Goal: Transaction & Acquisition: Purchase product/service

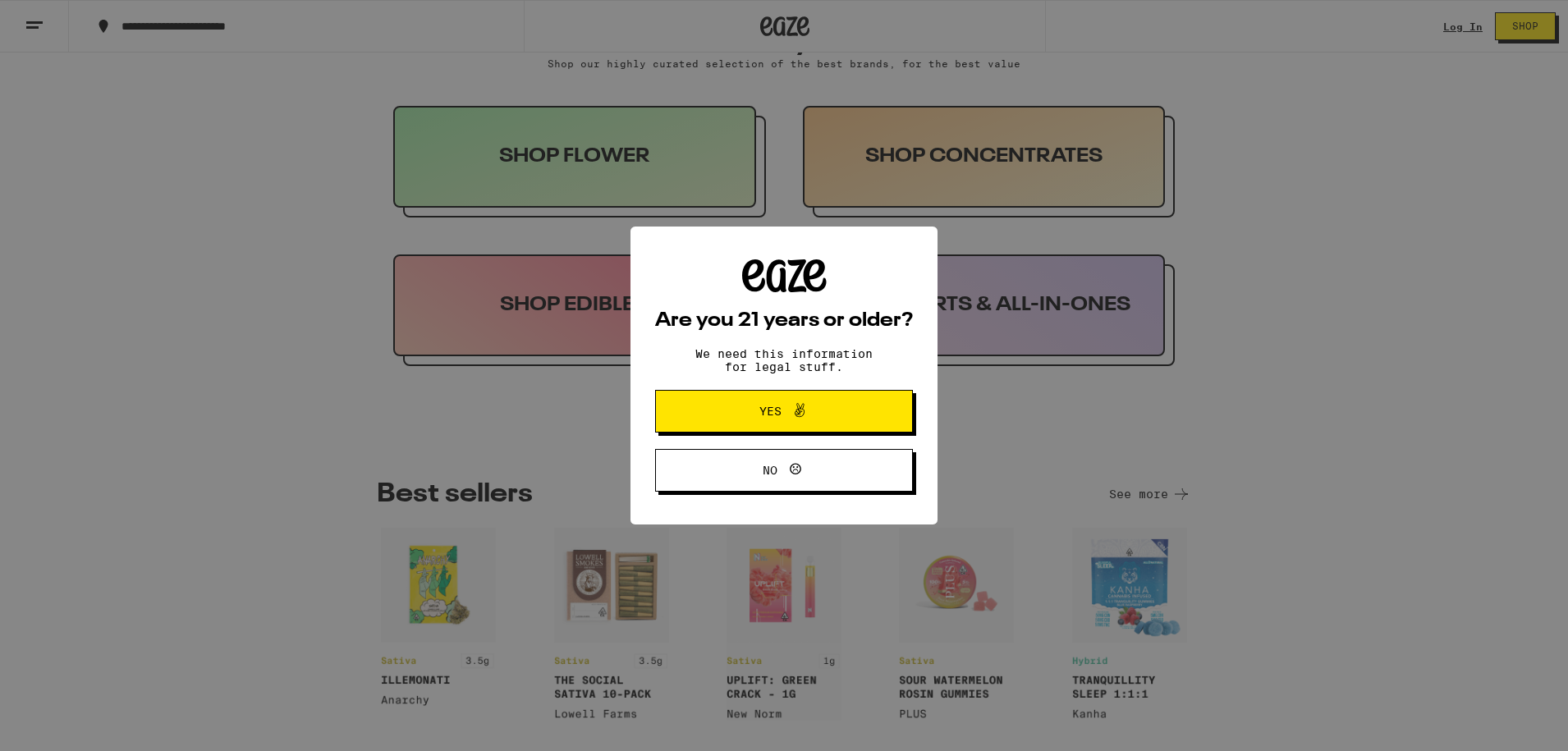
click at [846, 466] on button "No" at bounding box center [784, 471] width 257 height 43
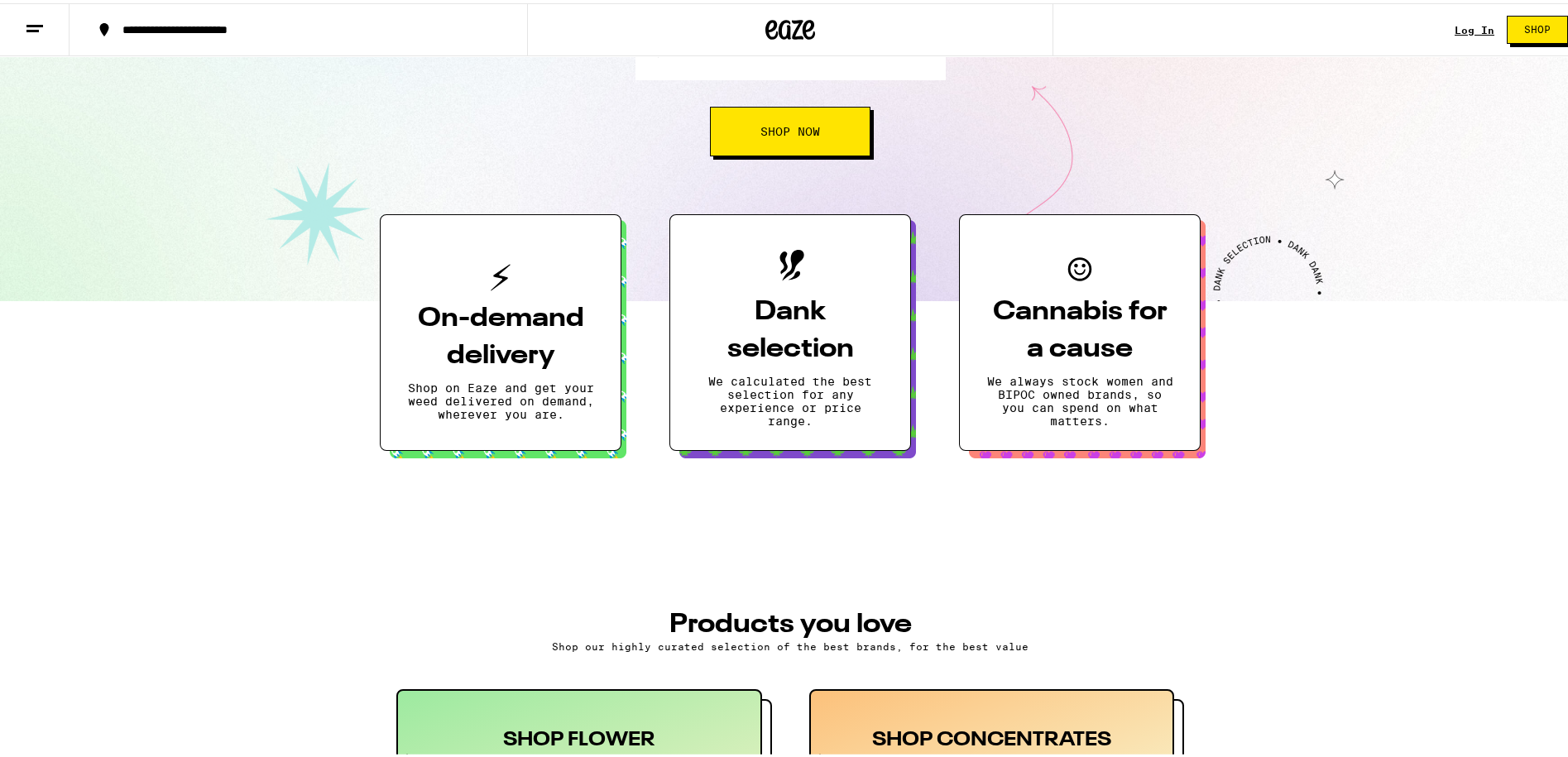
scroll to position [496, 0]
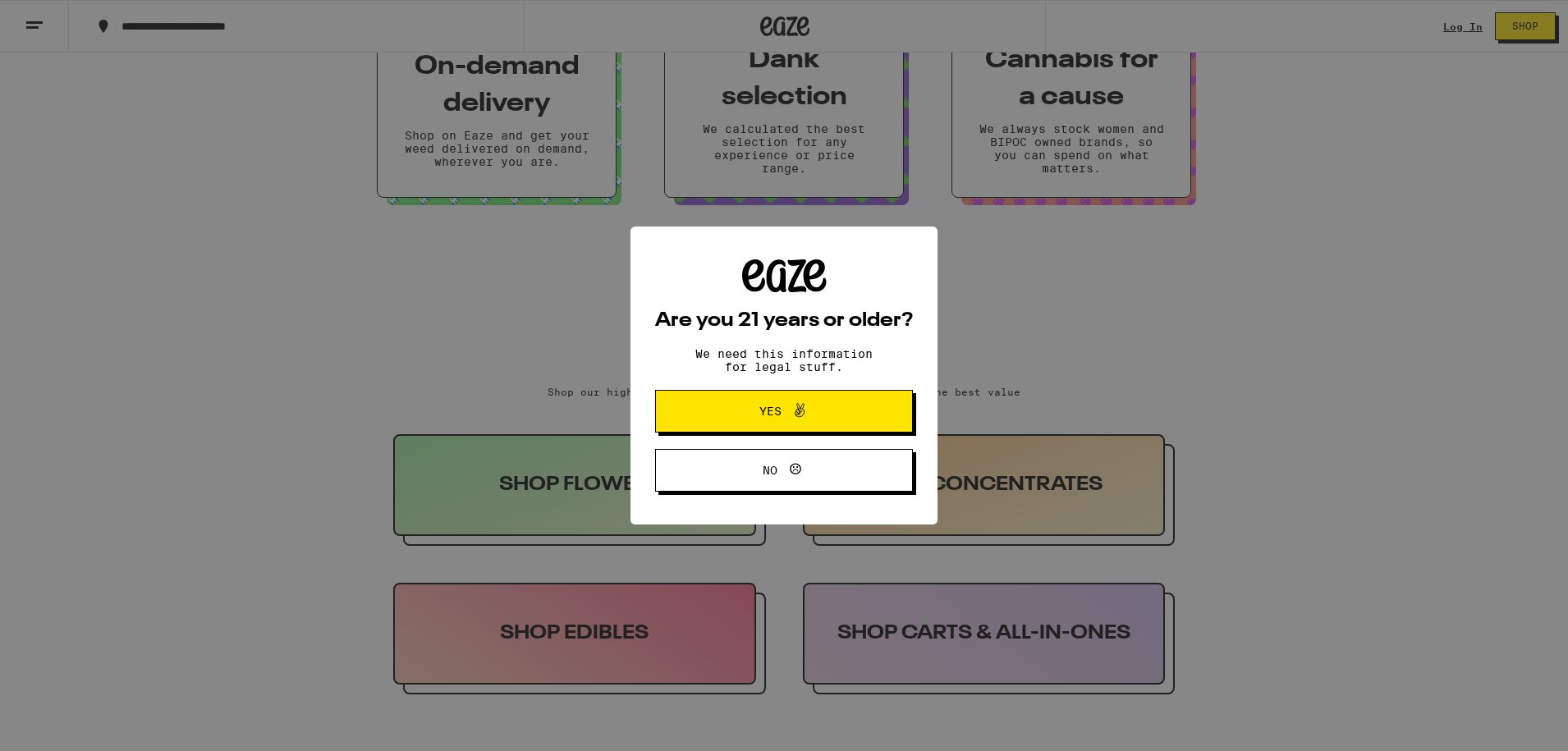
click at [836, 395] on button "Yes" at bounding box center [784, 411] width 257 height 43
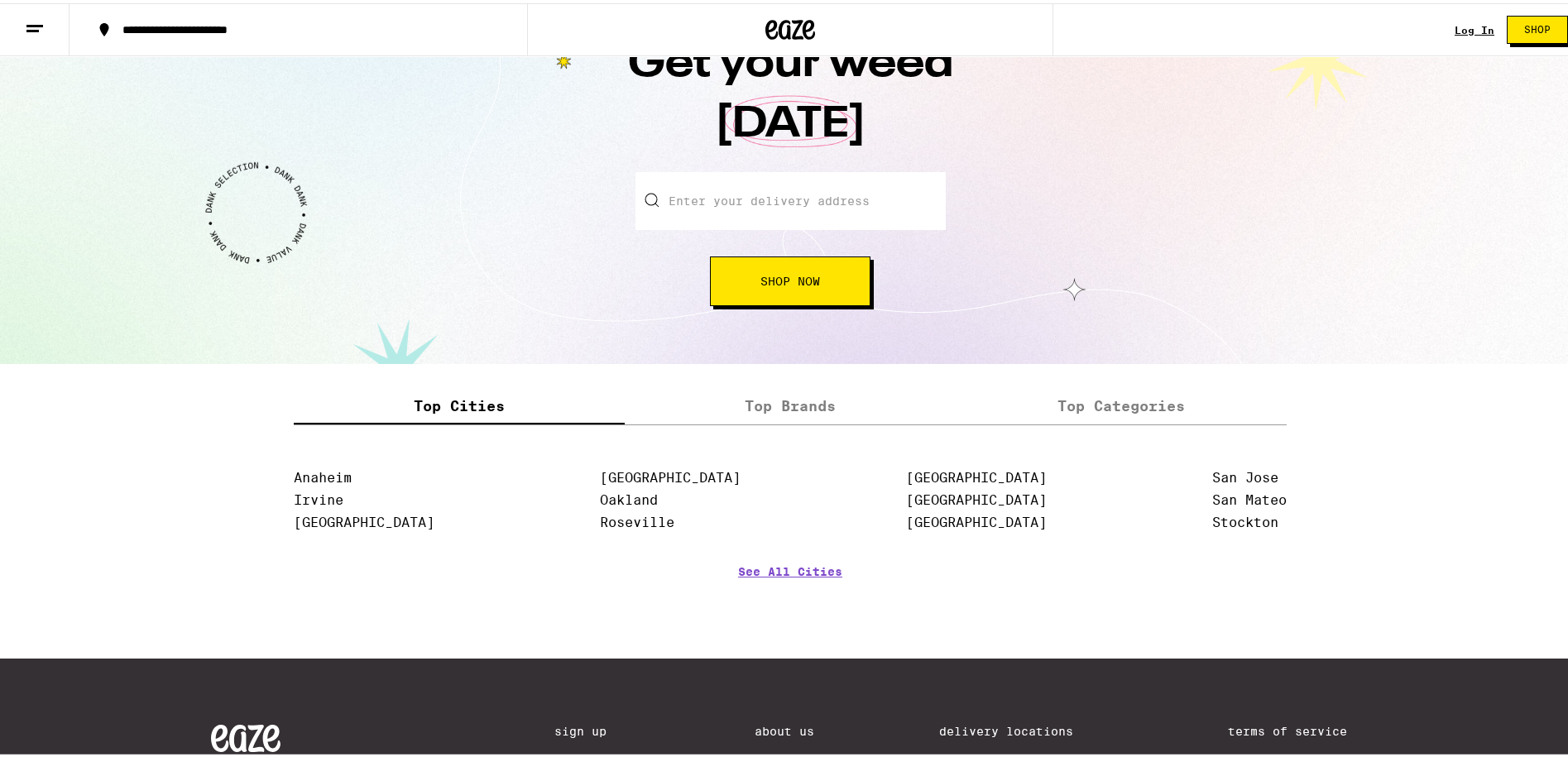
scroll to position [1991, 0]
